Goal: Task Accomplishment & Management: Complete application form

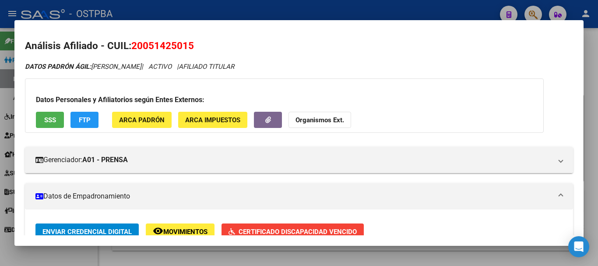
scroll to position [4, 0]
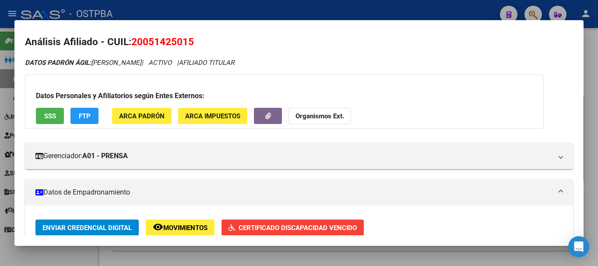
click at [88, 253] on div at bounding box center [299, 133] width 598 height 266
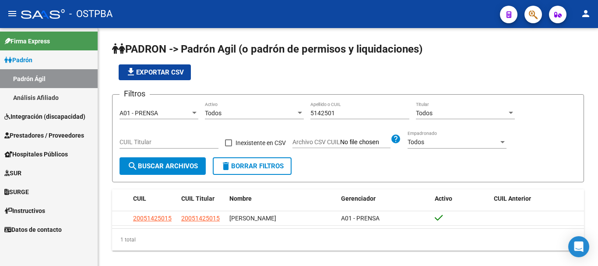
click at [21, 172] on span "SUR" at bounding box center [12, 173] width 17 height 10
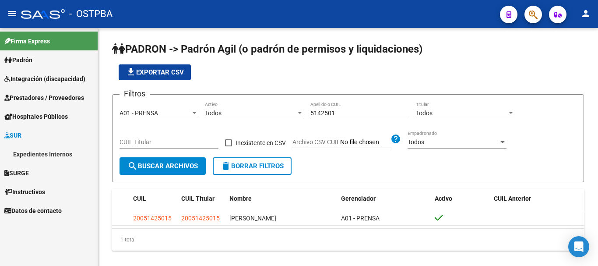
click at [28, 152] on link "Expedientes Internos" at bounding box center [49, 153] width 98 height 19
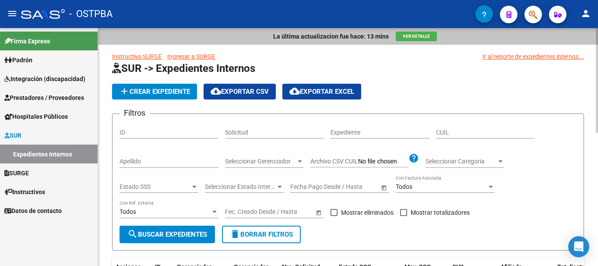
drag, startPoint x: 129, startPoint y: 158, endPoint x: 133, endPoint y: 162, distance: 5.6
click at [131, 160] on div "Apellido" at bounding box center [169, 159] width 99 height 18
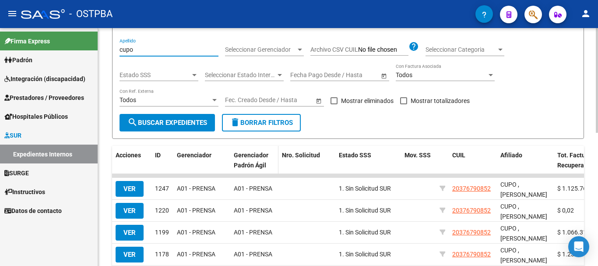
scroll to position [131, 0]
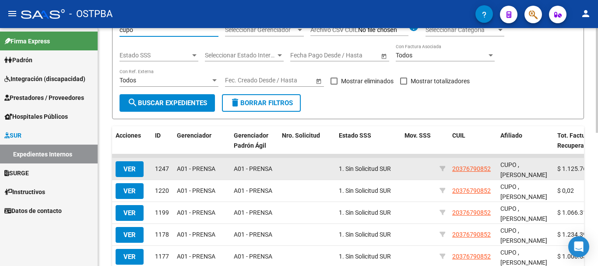
type input "cupo"
click at [130, 168] on span "VER" at bounding box center [129, 169] width 12 height 8
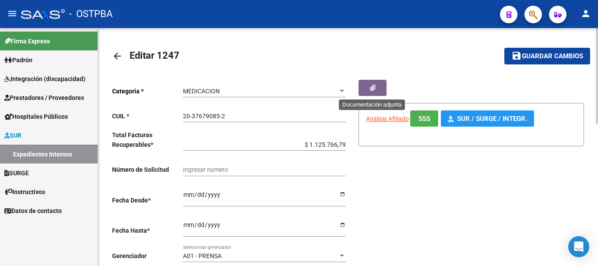
click at [377, 81] on button "button" at bounding box center [373, 88] width 28 height 16
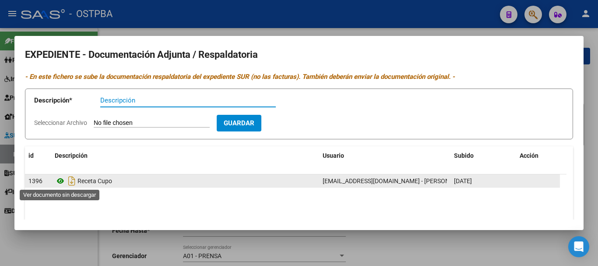
click at [60, 183] on icon at bounding box center [60, 181] width 11 height 11
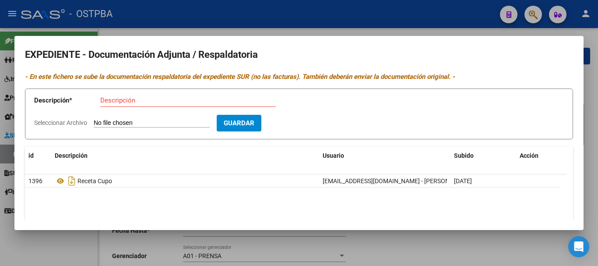
click at [66, 259] on div at bounding box center [299, 133] width 598 height 266
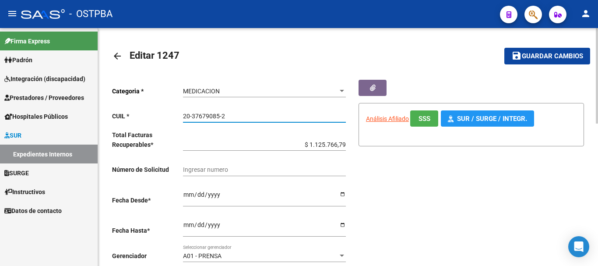
drag, startPoint x: 183, startPoint y: 115, endPoint x: 229, endPoint y: 114, distance: 45.5
click at [246, 117] on input "20-37679085-2" at bounding box center [264, 116] width 163 height 7
click at [116, 56] on mat-icon "arrow_back" at bounding box center [117, 56] width 11 height 11
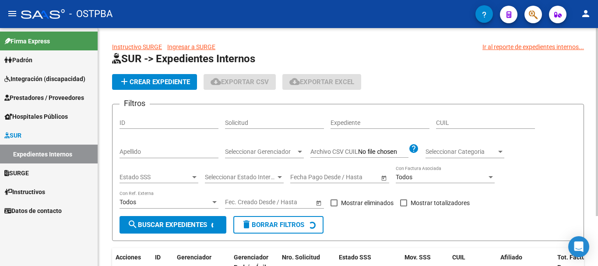
click at [150, 83] on span "add Crear Expediente" at bounding box center [154, 82] width 71 height 8
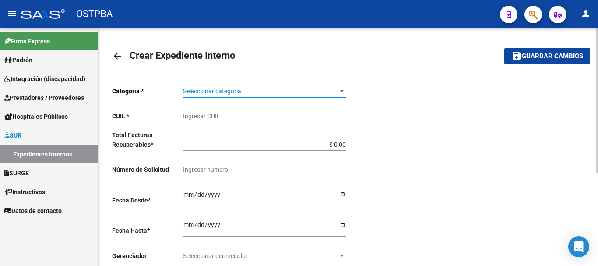
click at [343, 89] on div at bounding box center [342, 91] width 8 height 7
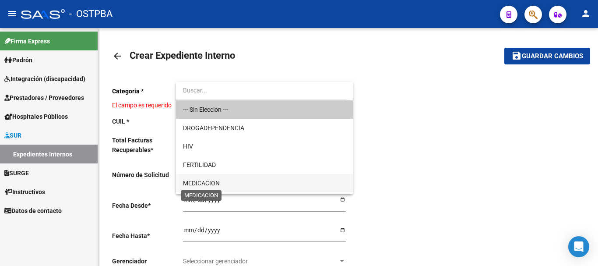
click at [215, 182] on span "MEDICACION" at bounding box center [201, 183] width 37 height 7
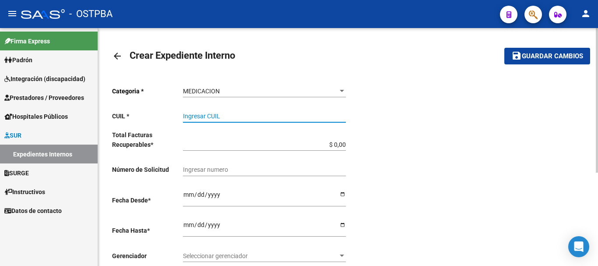
click at [192, 118] on input "Ingresar CUIL" at bounding box center [264, 116] width 163 height 7
paste input "20-37679085-2"
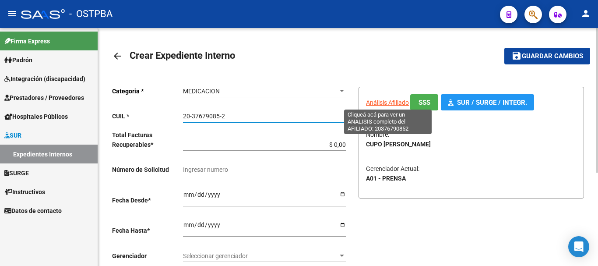
type input "20-37679085-2"
click at [383, 100] on span "Análisis Afiliado" at bounding box center [387, 102] width 43 height 7
type textarea "20376790852"
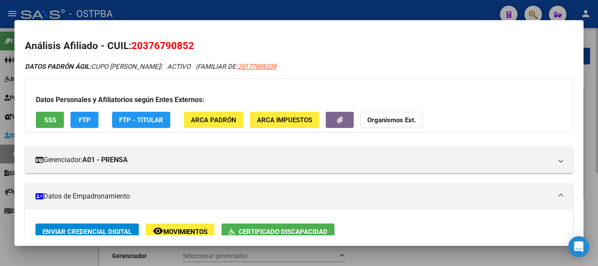
drag, startPoint x: 392, startPoint y: 257, endPoint x: 377, endPoint y: 238, distance: 24.0
click at [392, 257] on div at bounding box center [299, 133] width 598 height 266
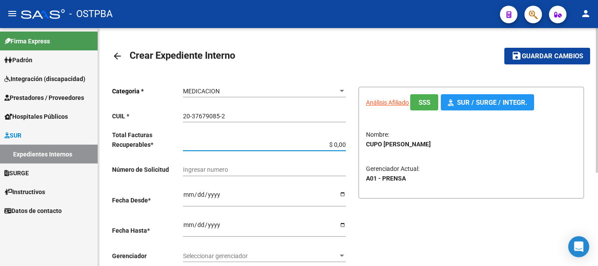
click at [344, 144] on input "$ 0,00" at bounding box center [264, 144] width 163 height 7
type input "$ 0,01"
click at [341, 191] on input "Ingresar desde" at bounding box center [264, 197] width 163 height 13
type input "[DATE]"
click at [342, 225] on input "Ingresar hasta" at bounding box center [264, 227] width 163 height 13
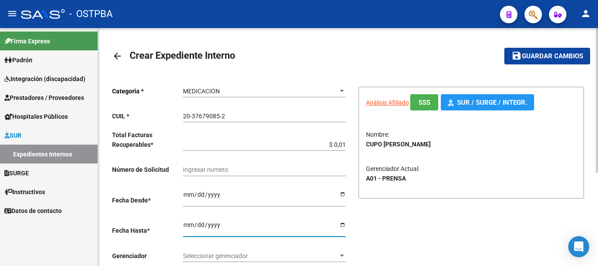
type input "[DATE]"
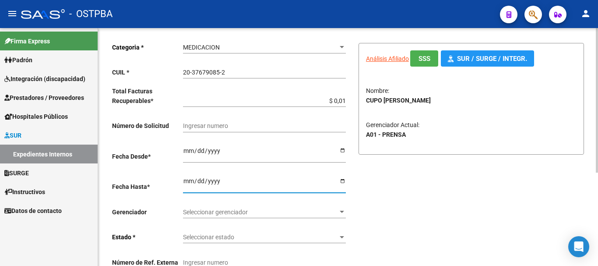
click at [342, 211] on div at bounding box center [342, 212] width 4 height 2
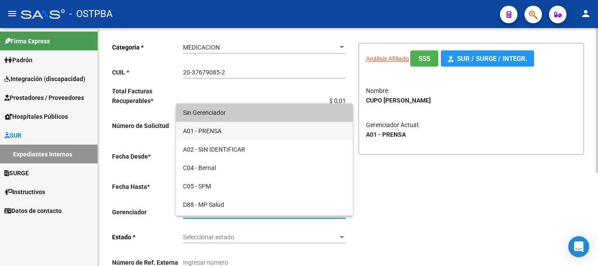
click at [206, 133] on span "A01 - PRENSA" at bounding box center [264, 131] width 163 height 18
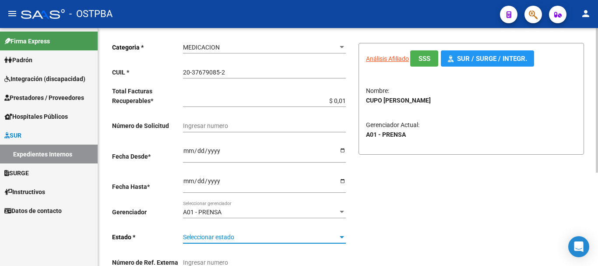
click at [340, 236] on div at bounding box center [342, 237] width 4 height 2
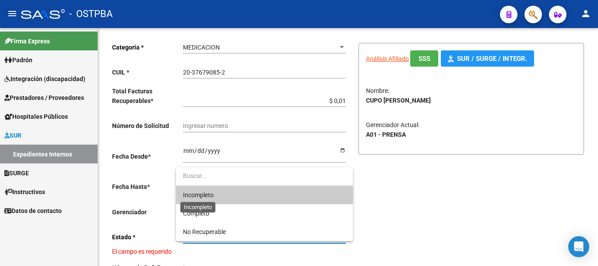
click at [204, 195] on span "Incompleto" at bounding box center [198, 194] width 31 height 7
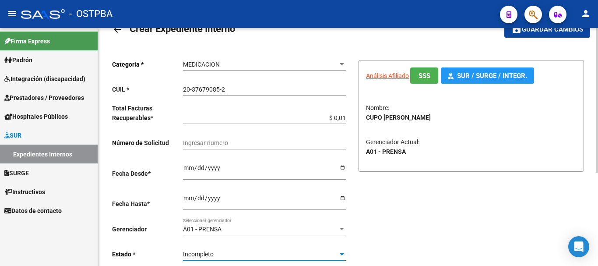
scroll to position [0, 0]
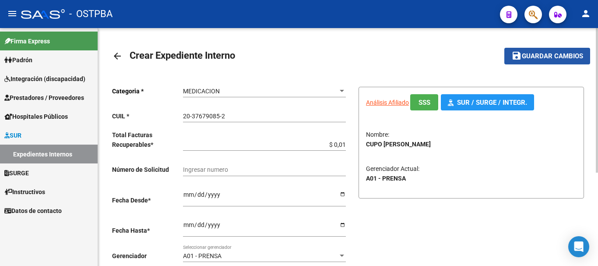
click at [550, 59] on span "Guardar cambios" at bounding box center [552, 57] width 61 height 8
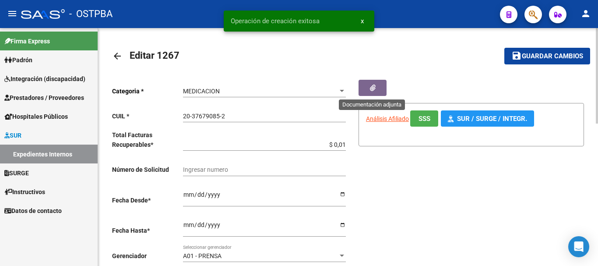
click at [373, 88] on icon "button" at bounding box center [373, 88] width 6 height 7
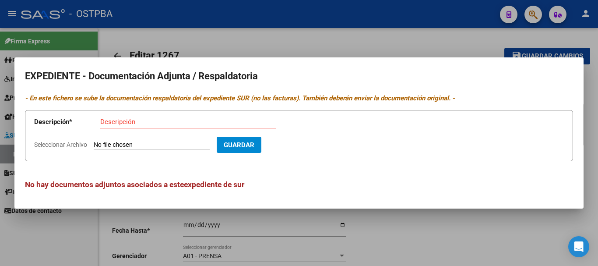
click at [129, 123] on input "Descripción" at bounding box center [188, 122] width 176 height 8
type input "Receta Cupo"
click at [123, 144] on input "Seleccionar Archivo" at bounding box center [152, 145] width 116 height 8
type input "C:\fakepath\Receta Cupo_20250812_0001.pdf"
drag, startPoint x: 308, startPoint y: 146, endPoint x: 310, endPoint y: 141, distance: 5.7
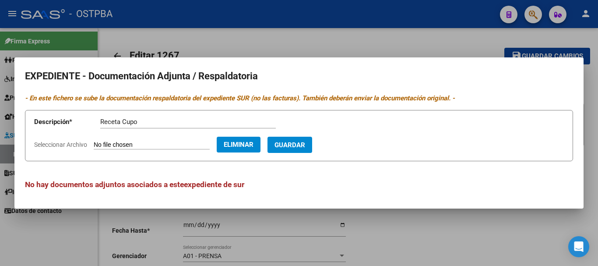
click at [305, 141] on span "Guardar" at bounding box center [290, 145] width 31 height 8
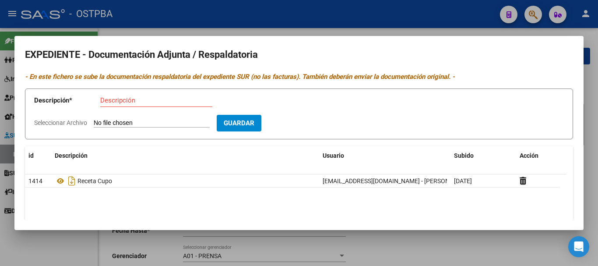
click at [451, 254] on div at bounding box center [299, 133] width 598 height 266
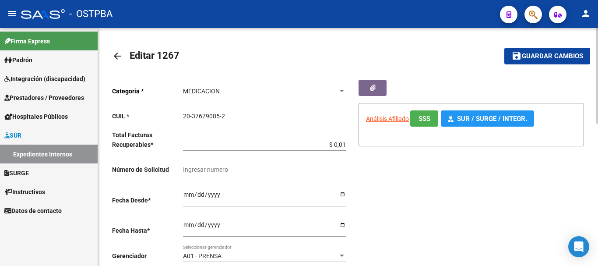
click at [538, 53] on span "Guardar cambios" at bounding box center [552, 57] width 61 height 8
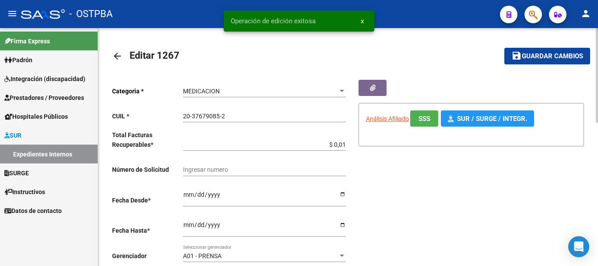
click at [118, 53] on mat-icon "arrow_back" at bounding box center [117, 56] width 11 height 11
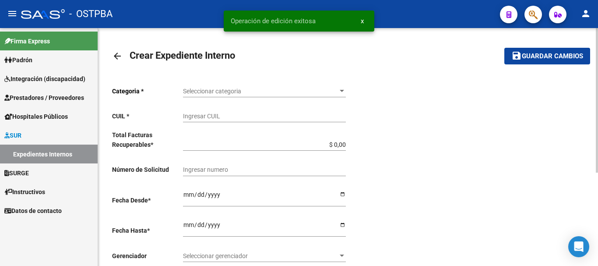
click at [114, 55] on mat-icon "arrow_back" at bounding box center [117, 56] width 11 height 11
